Goal: Task Accomplishment & Management: Use online tool/utility

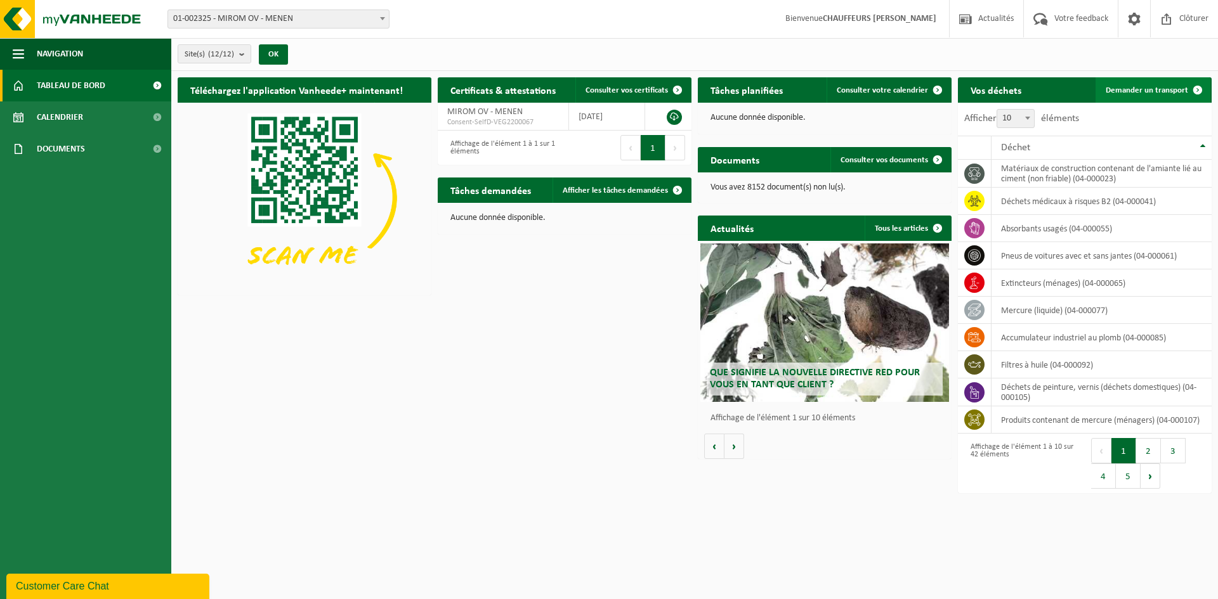
click at [1163, 86] on span "Demander un transport" at bounding box center [1147, 90] width 82 height 8
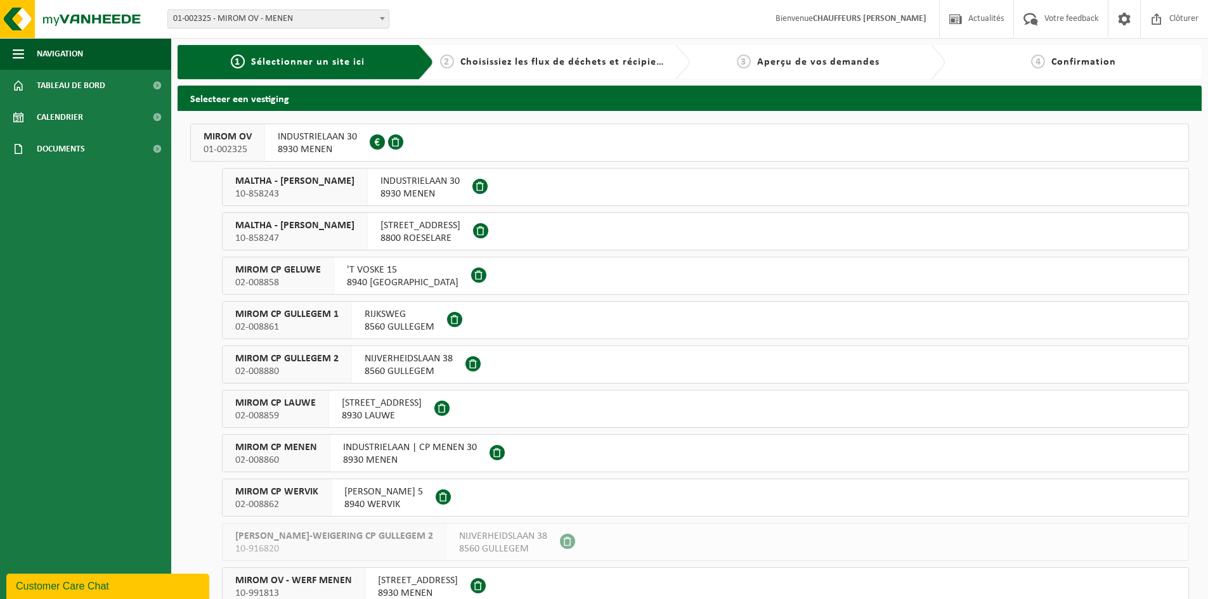
click at [235, 133] on span "MIROM OV" at bounding box center [228, 137] width 48 height 13
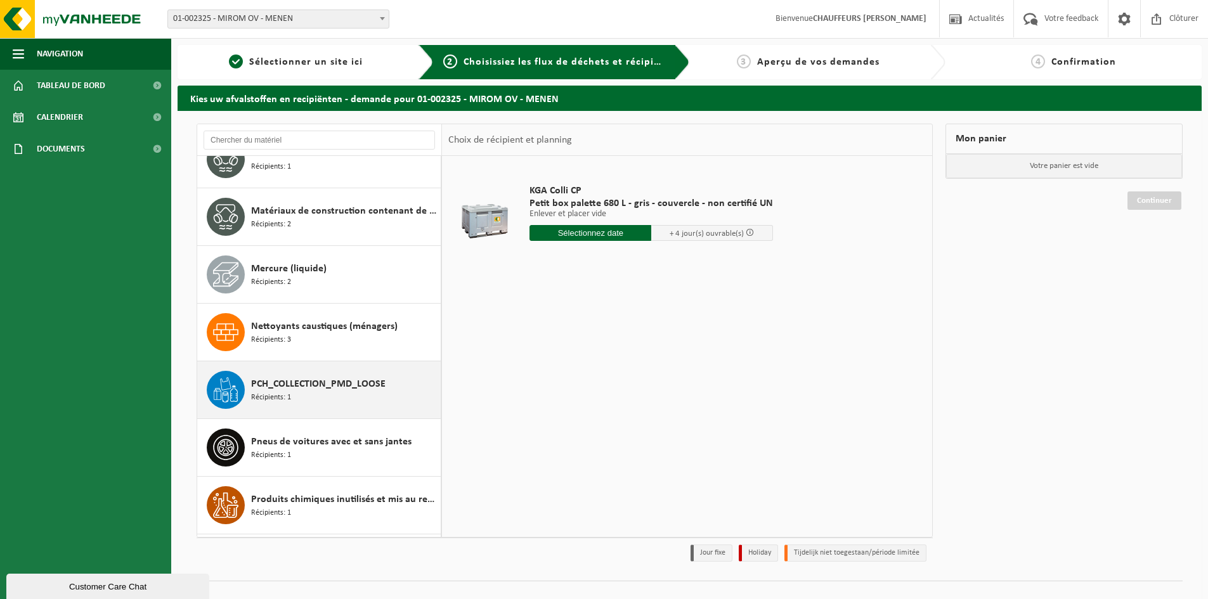
click at [324, 393] on div "PCH_COLLECTION_PMD_LOOSE Récipients: 1" at bounding box center [344, 390] width 187 height 38
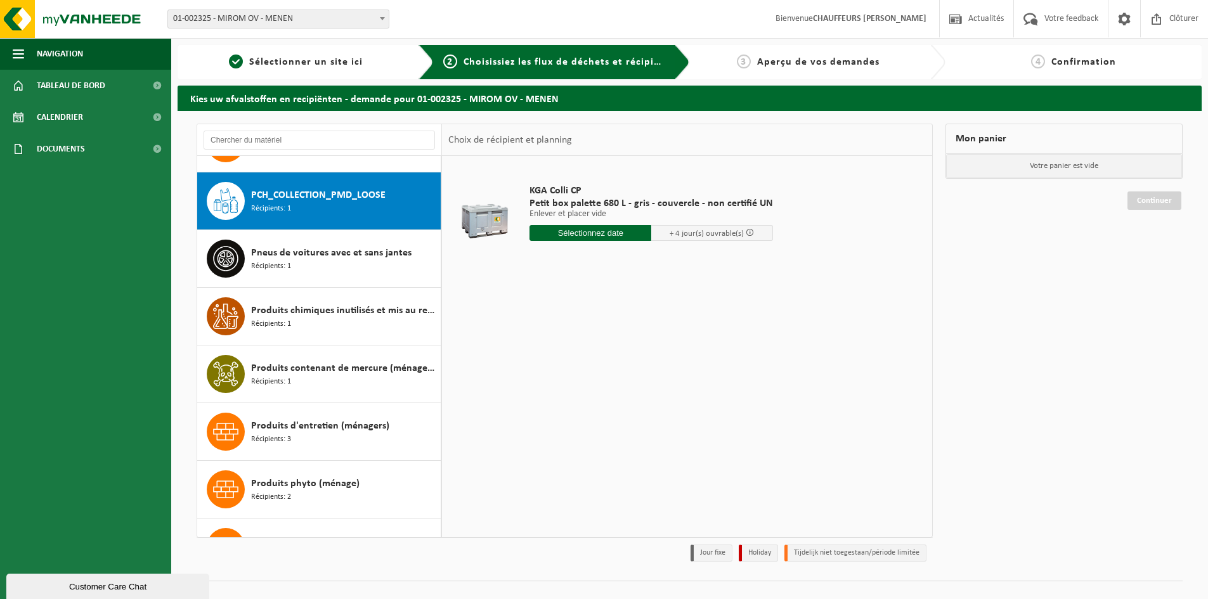
scroll to position [1328, 0]
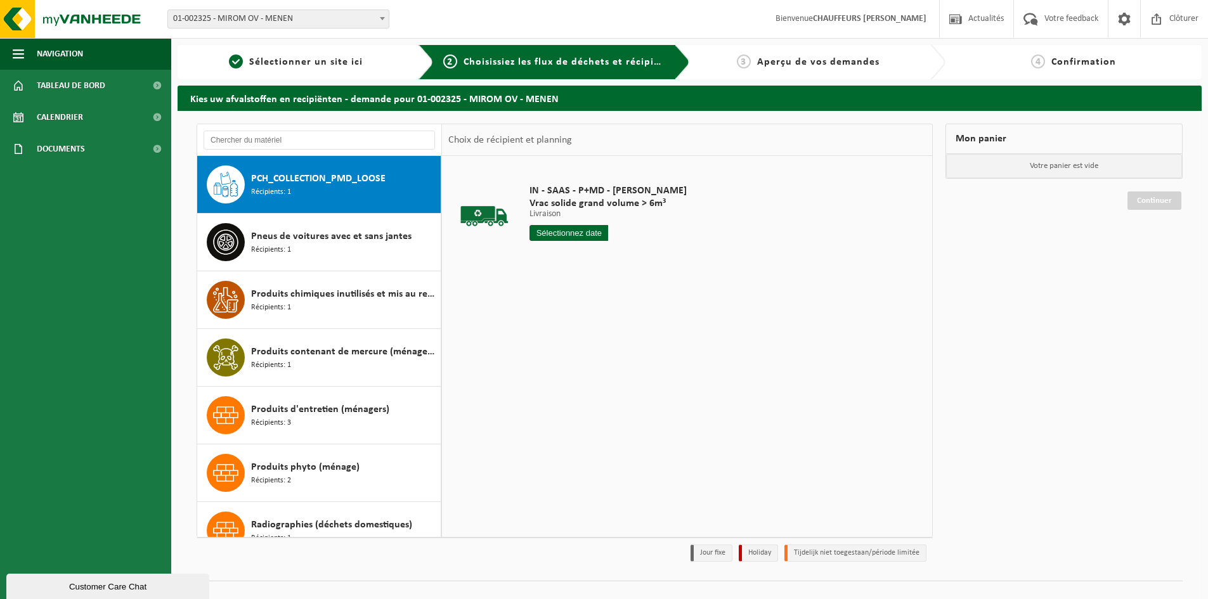
click at [558, 225] on div "IN - SAAS - P+MD - MIROM MENEN Vrac solide grand volume > 6m³ Livraison Livrais…" at bounding box center [608, 216] width 170 height 88
click at [562, 229] on input "text" at bounding box center [569, 233] width 79 height 16
click at [568, 370] on div "23" at bounding box center [564, 366] width 22 height 20
type input "à partir de 2025-09-23"
click at [598, 251] on input "2" at bounding box center [569, 256] width 79 height 16
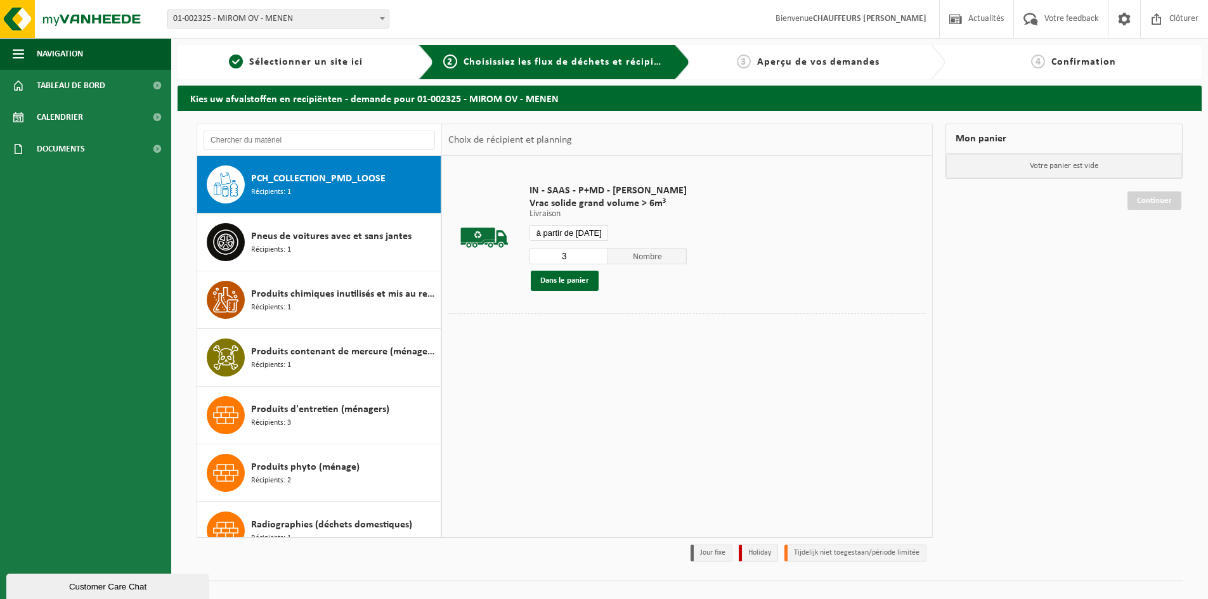
click at [598, 251] on input "3" at bounding box center [569, 256] width 79 height 16
click at [598, 251] on input "4" at bounding box center [569, 256] width 79 height 16
click at [598, 251] on input "5" at bounding box center [569, 256] width 79 height 16
click at [599, 259] on input "4" at bounding box center [569, 256] width 79 height 16
click at [594, 251] on input "4" at bounding box center [569, 256] width 79 height 16
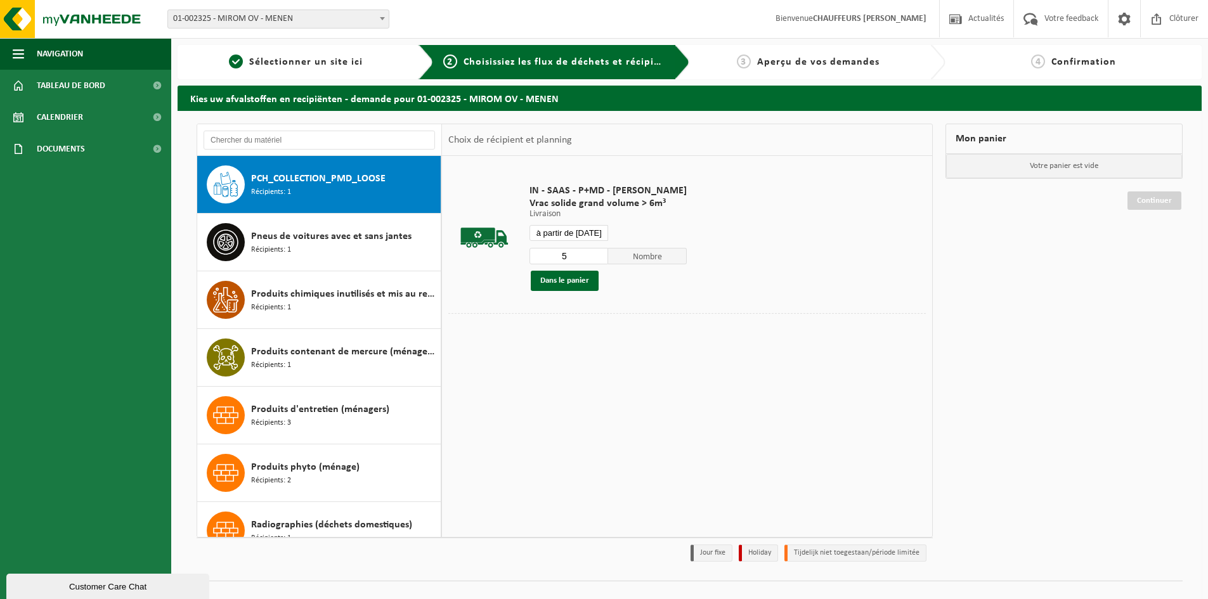
type input "5"
click at [596, 253] on input "5" at bounding box center [569, 256] width 79 height 16
click at [587, 280] on button "Dans le panier" at bounding box center [565, 281] width 68 height 20
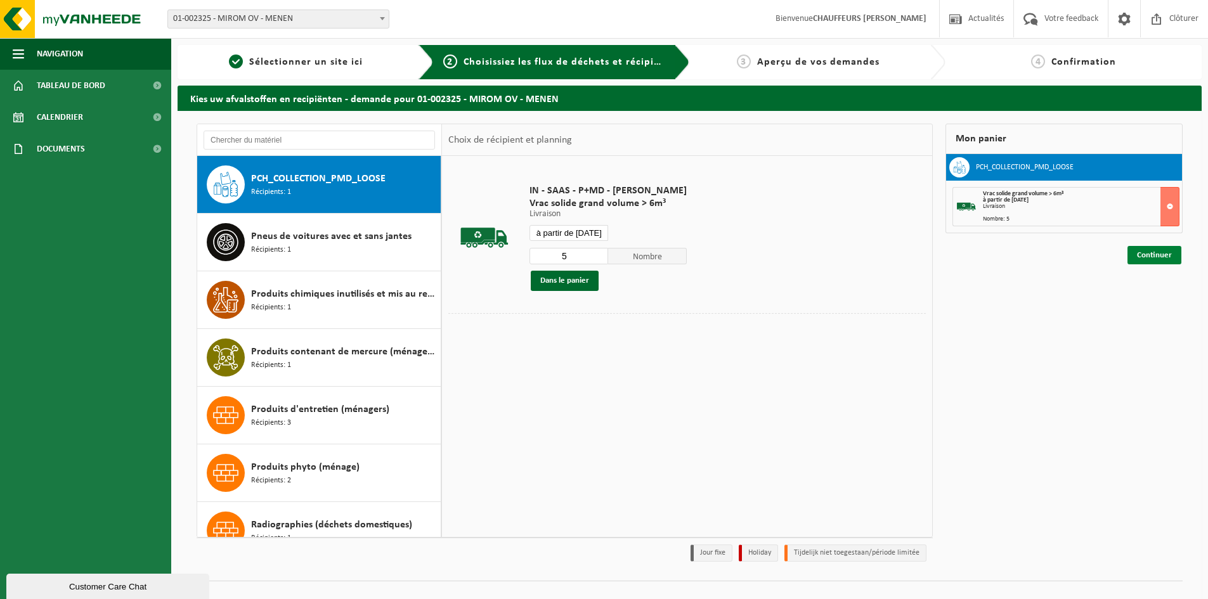
click at [1146, 254] on link "Continuer" at bounding box center [1155, 255] width 54 height 18
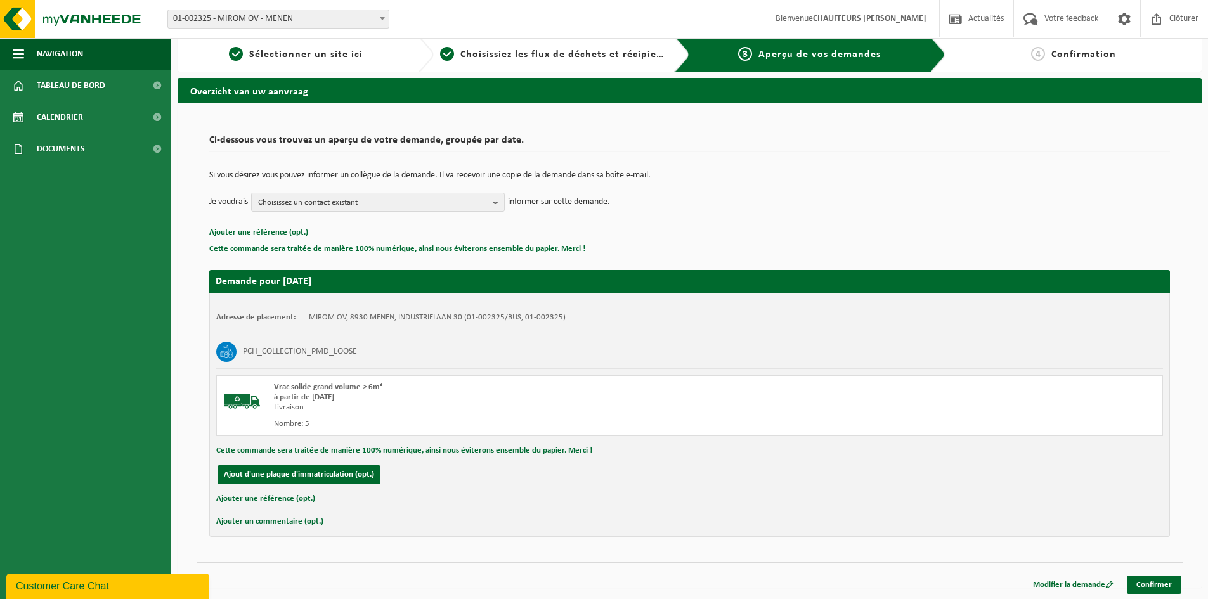
scroll to position [10, 0]
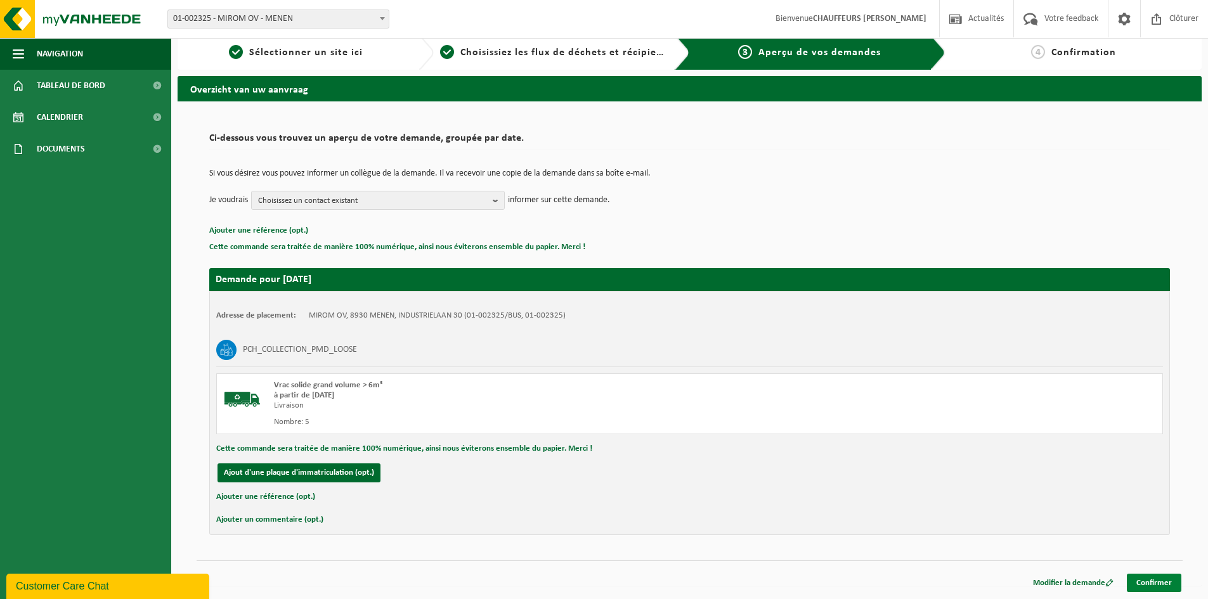
click at [1165, 582] on link "Confirmer" at bounding box center [1154, 583] width 55 height 18
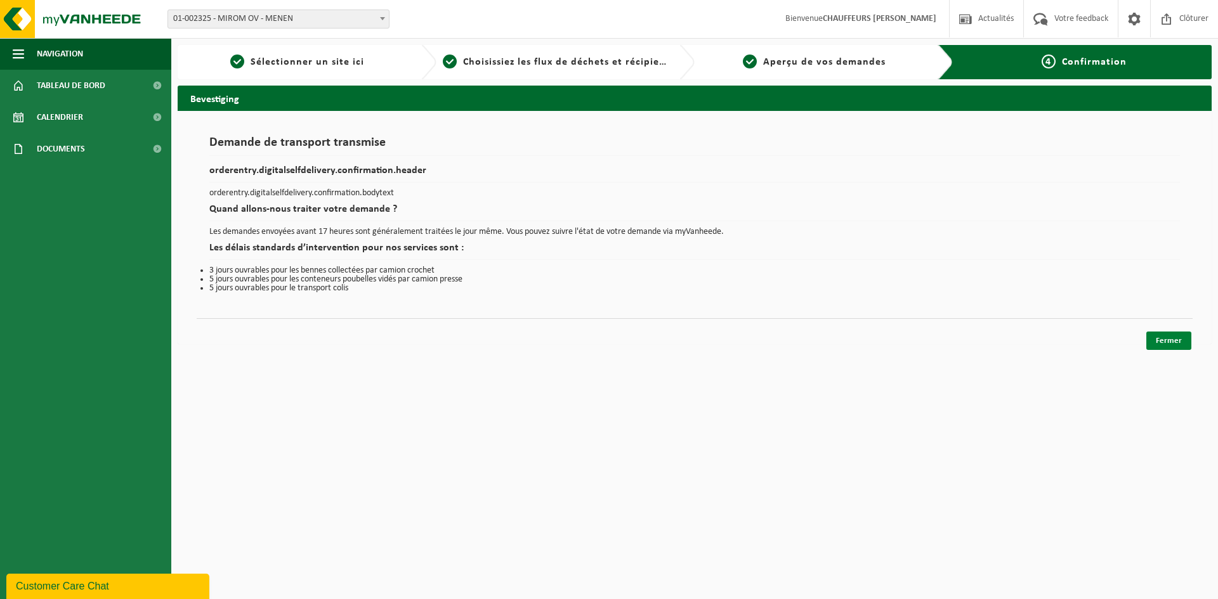
click at [1171, 337] on link "Fermer" at bounding box center [1168, 341] width 45 height 18
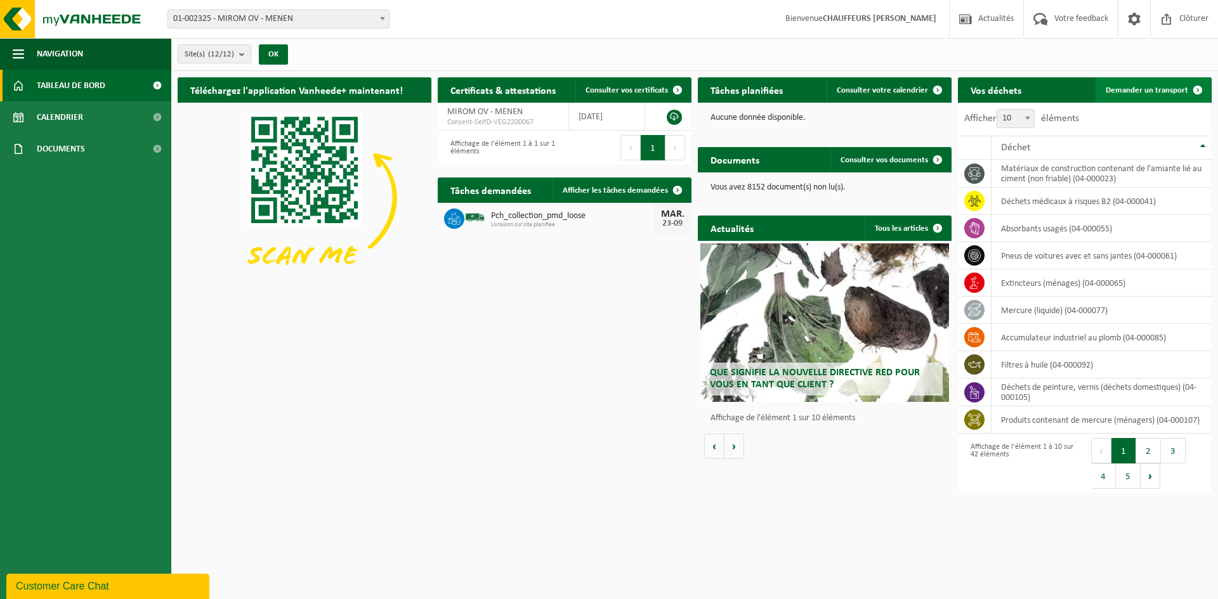
click at [1155, 93] on span "Demander un transport" at bounding box center [1147, 90] width 82 height 8
